Goal: Task Accomplishment & Management: Manage account settings

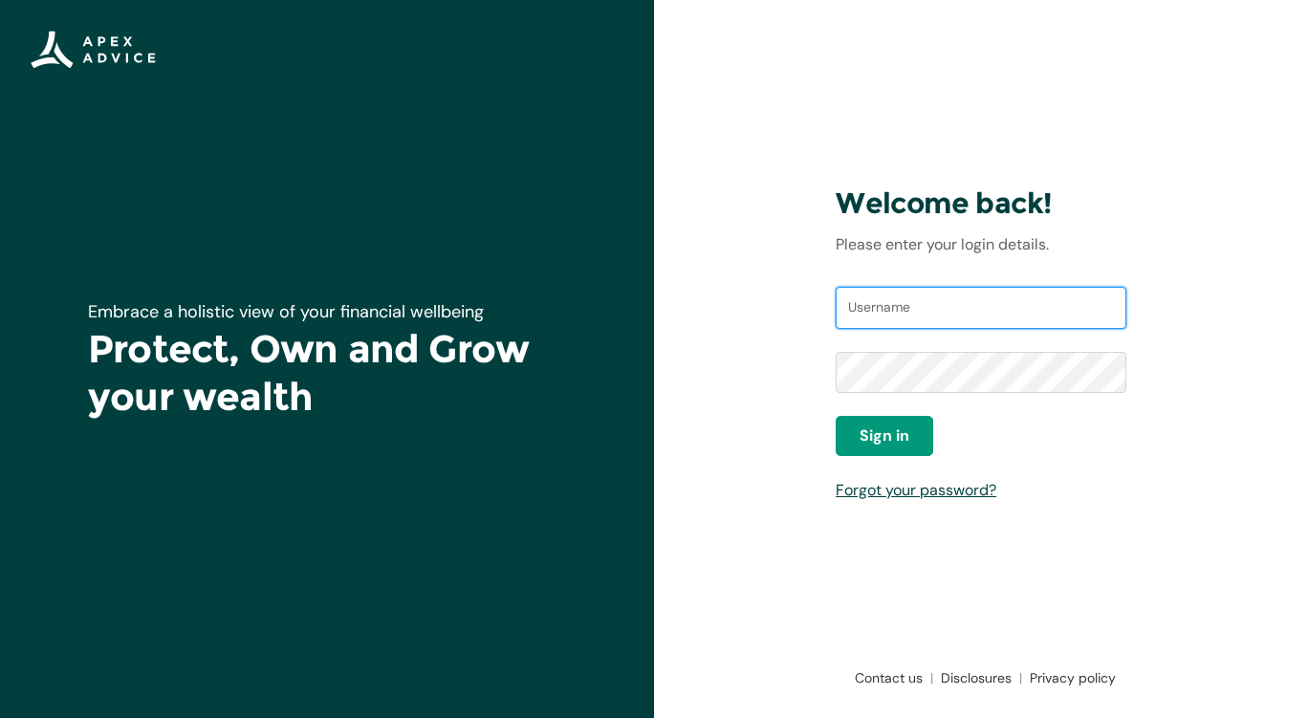
click at [889, 321] on input "Username" at bounding box center [981, 308] width 291 height 42
type input "[EMAIL_ADDRESS][DOMAIN_NAME]"
click at [882, 306] on input "Username" at bounding box center [981, 308] width 291 height 42
type input "H"
type input "kjstack@hotmail.com"
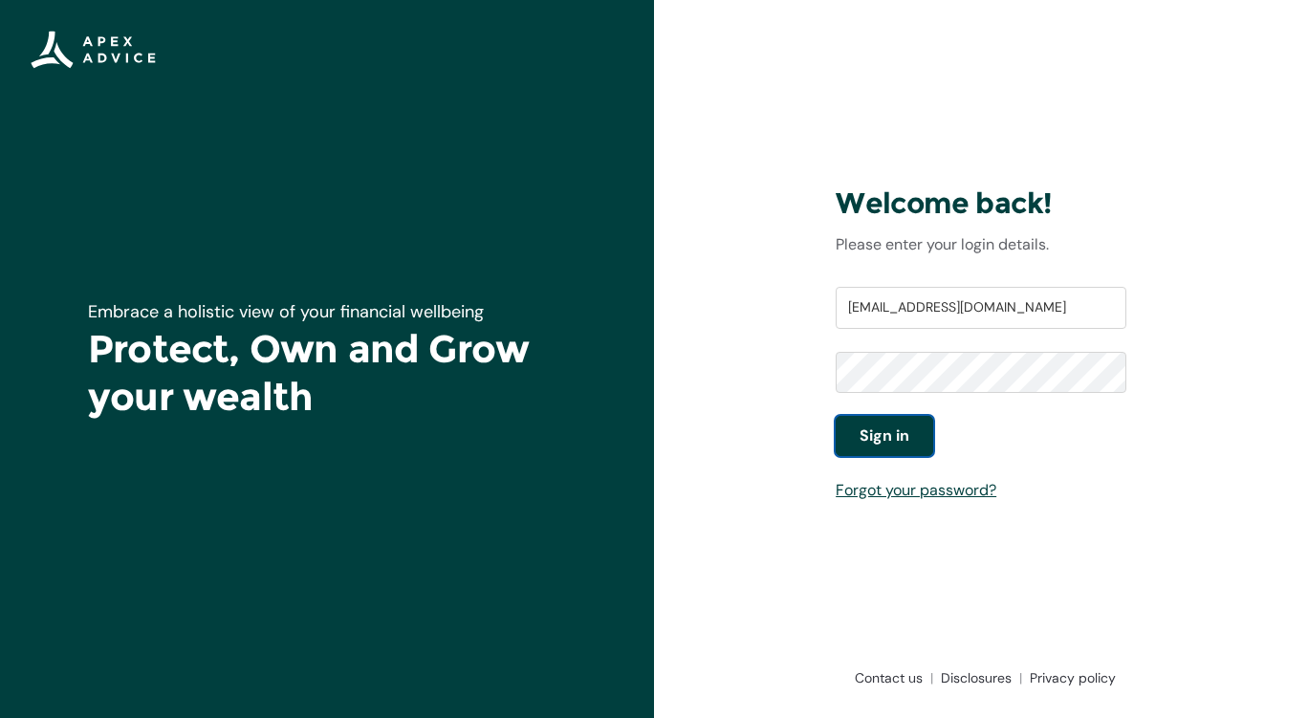
click at [881, 436] on span "Sign in" at bounding box center [884, 435] width 50 height 23
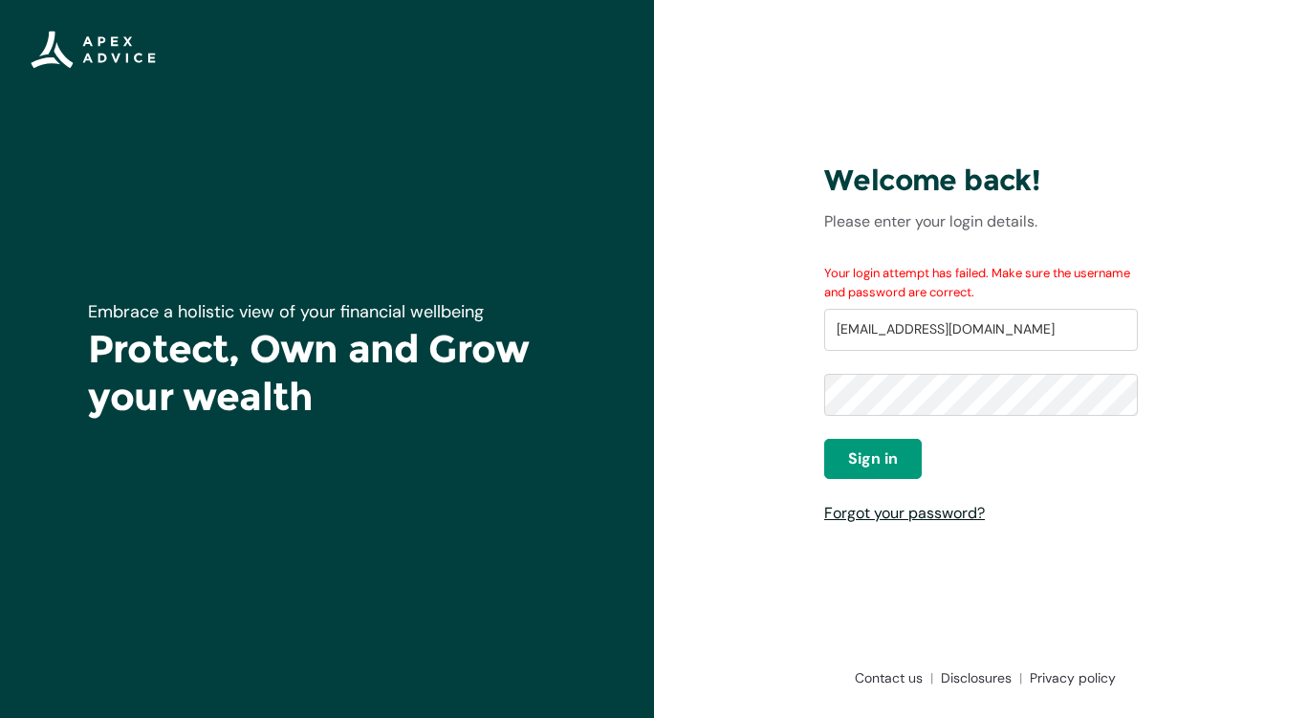
click at [895, 513] on link "Forgot your password?" at bounding box center [904, 513] width 161 height 20
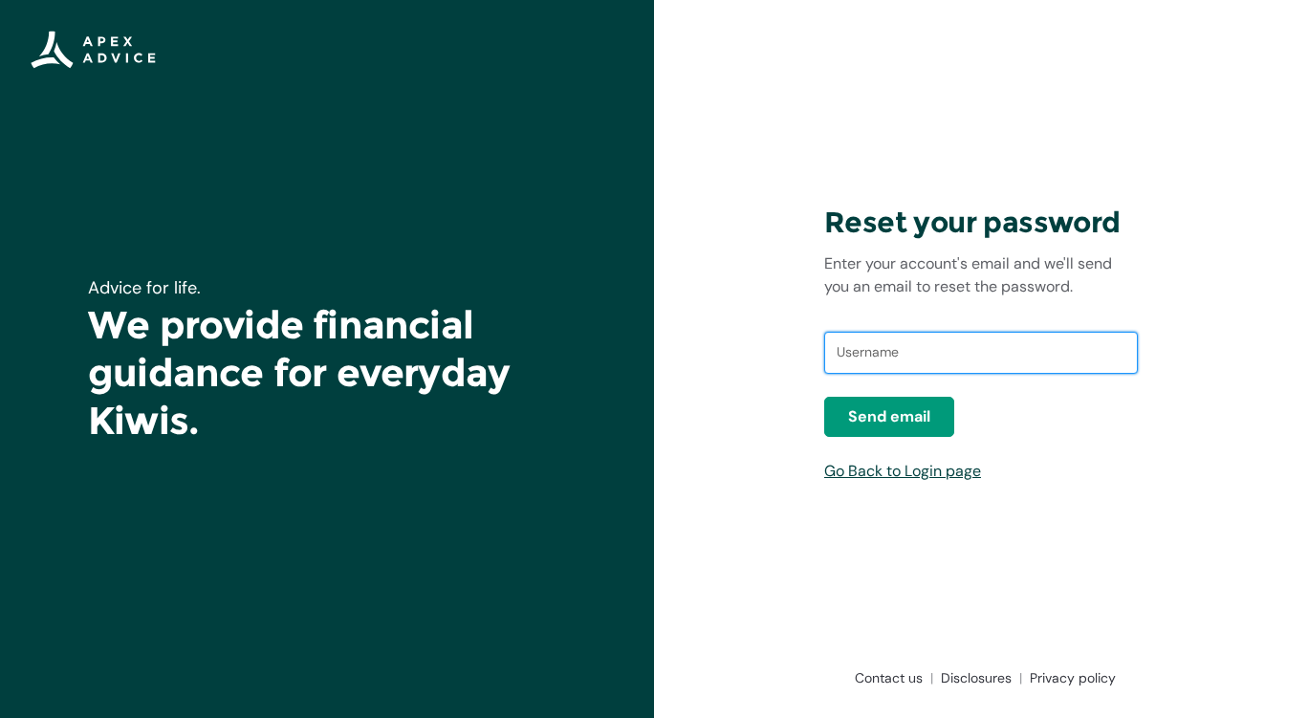
click at [880, 363] on input "text" at bounding box center [981, 353] width 314 height 42
type input "kjstack@hotmail.com"
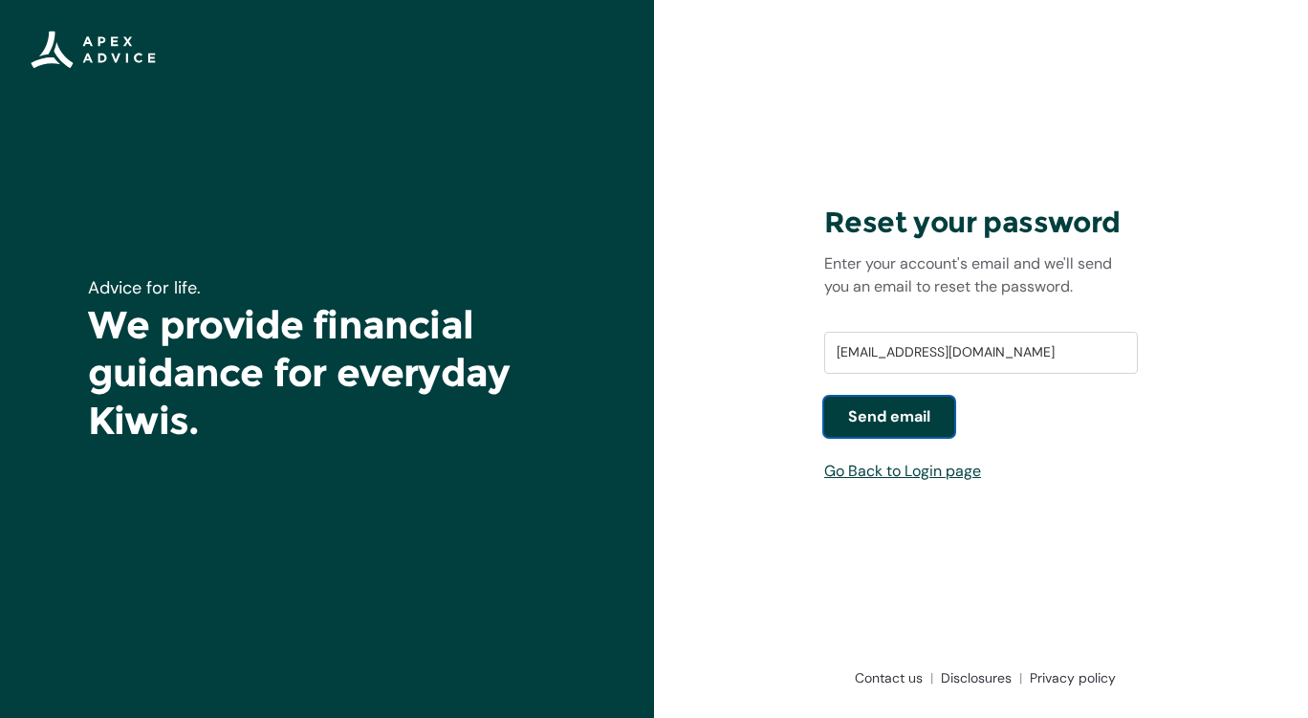
click at [893, 417] on span "Send email" at bounding box center [889, 416] width 82 height 23
